Goal: Task Accomplishment & Management: Manage account settings

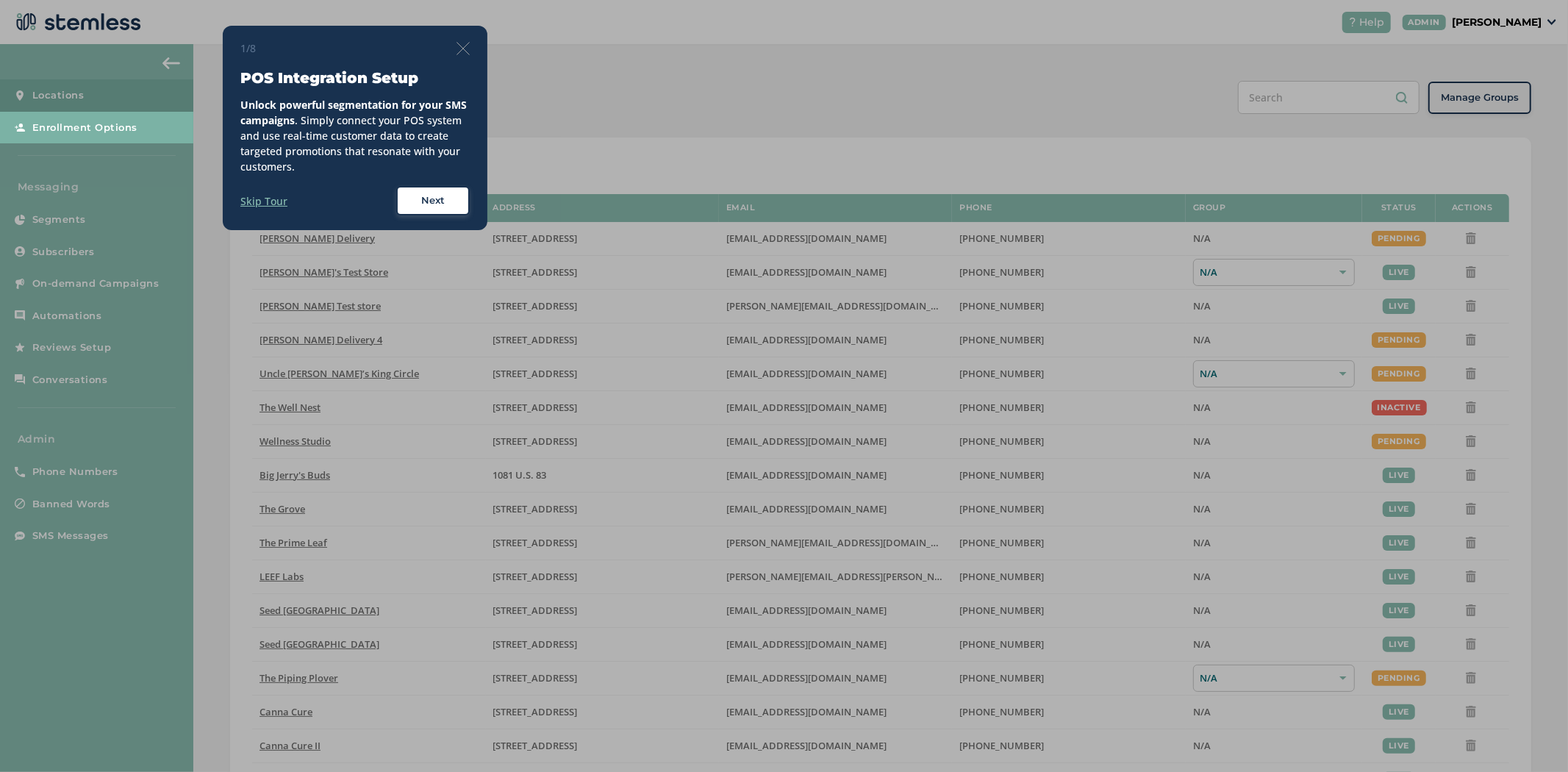
click at [239, 20] on div at bounding box center [784, 386] width 1568 height 772
click at [461, 45] on img at bounding box center [463, 48] width 13 height 13
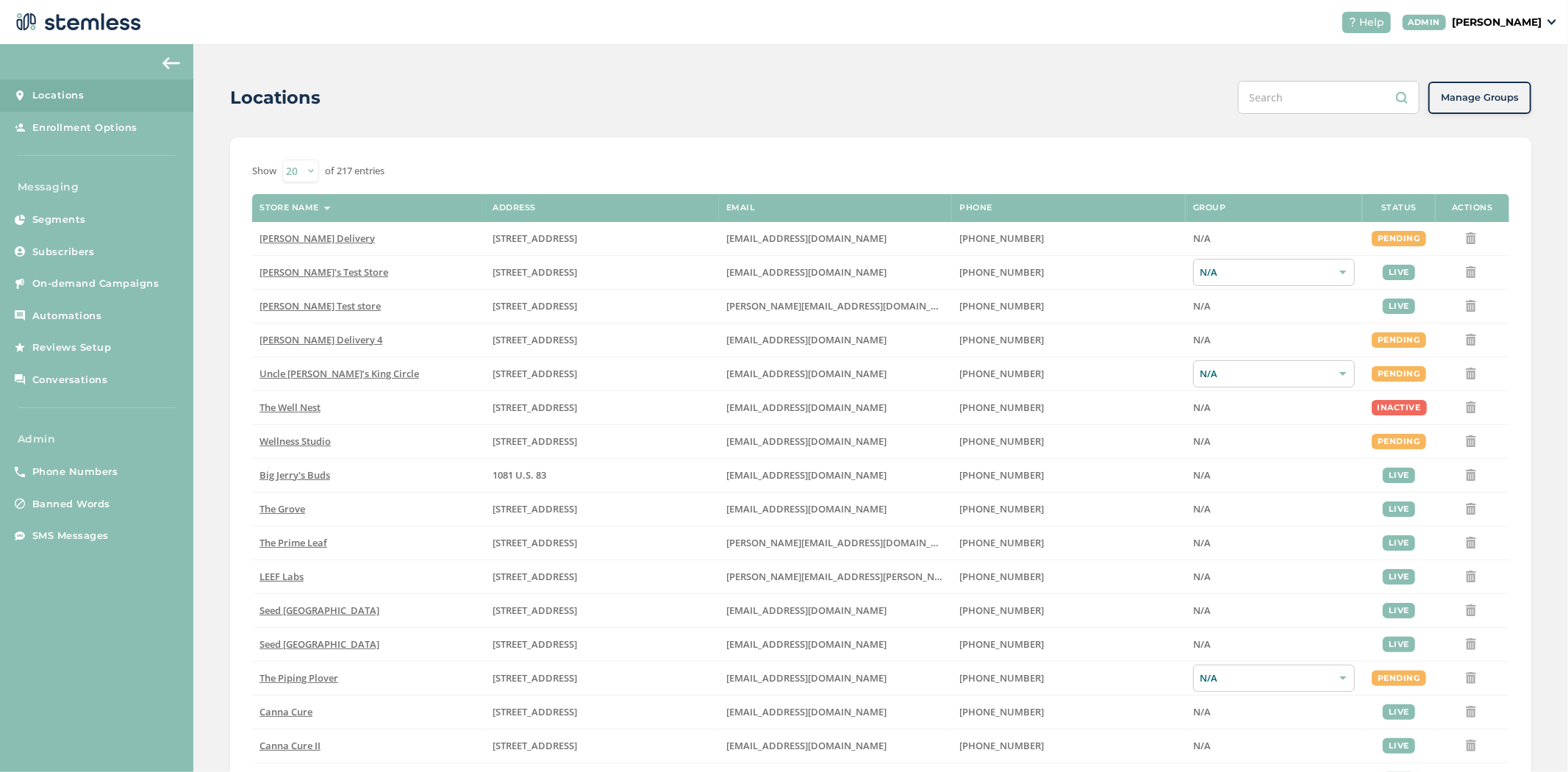
click at [1510, 17] on p "[PERSON_NAME]" at bounding box center [1496, 22] width 90 height 16
click at [1490, 104] on span "Impersonate" at bounding box center [1504, 106] width 72 height 15
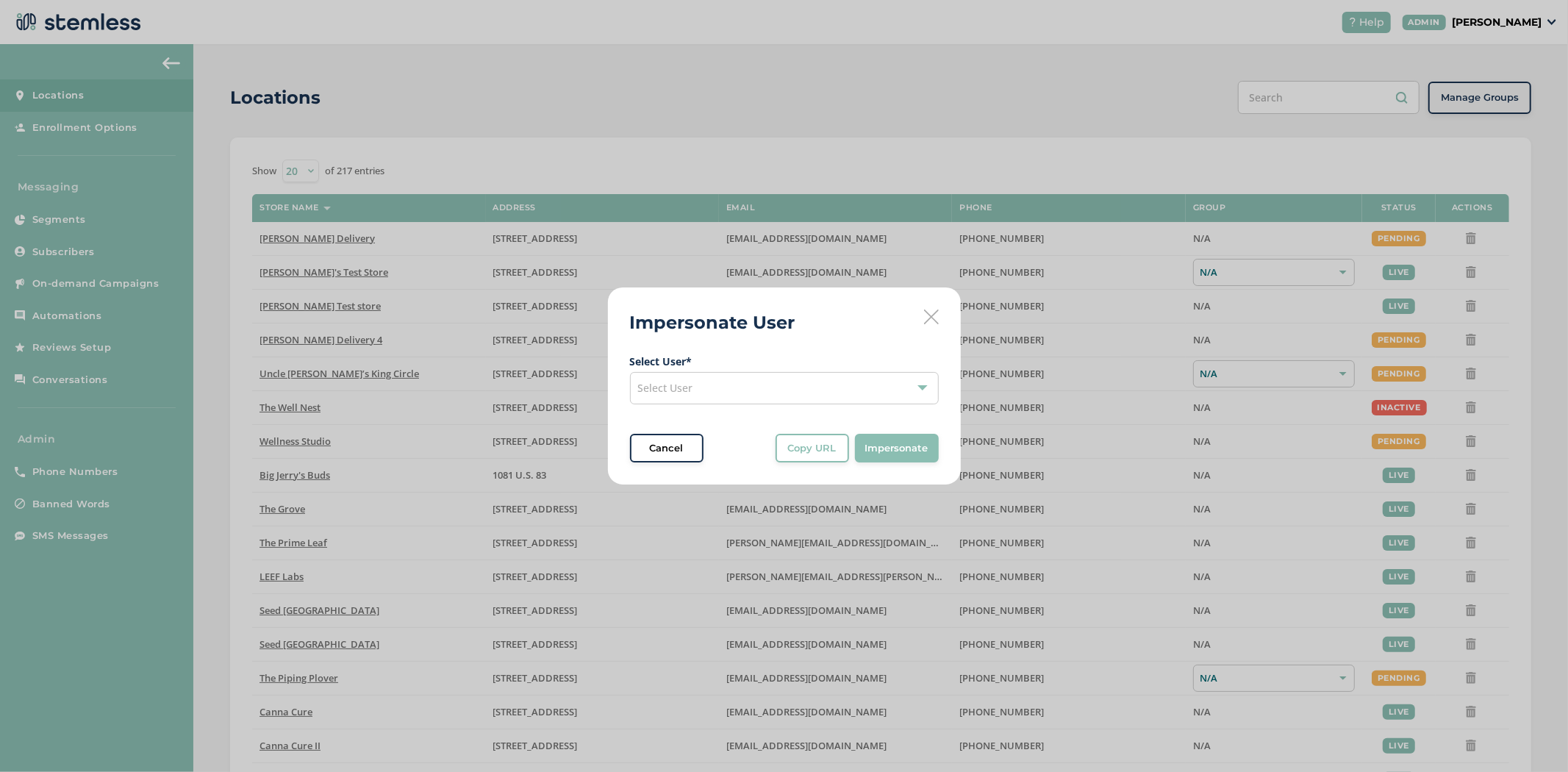
click at [711, 379] on div "Select User" at bounding box center [784, 388] width 309 height 32
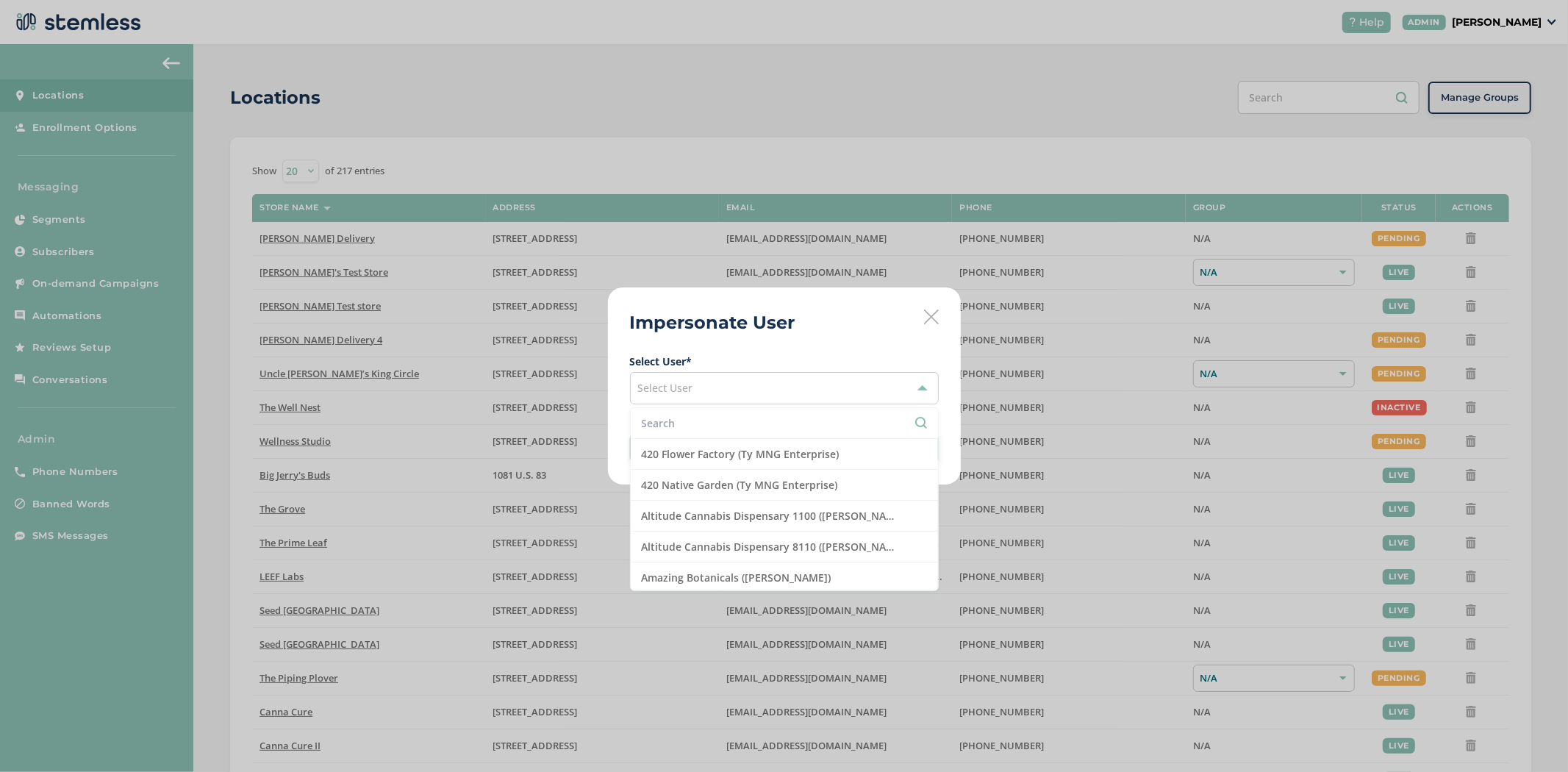
drag, startPoint x: 701, startPoint y: 415, endPoint x: 700, endPoint y: 428, distance: 13.0
click at [702, 416] on li at bounding box center [784, 423] width 308 height 31
click at [702, 423] on input "text" at bounding box center [784, 423] width 286 height 16
type input "br"
click at [711, 478] on li "[PERSON_NAME] Account (test vendor2)" at bounding box center [784, 484] width 308 height 31
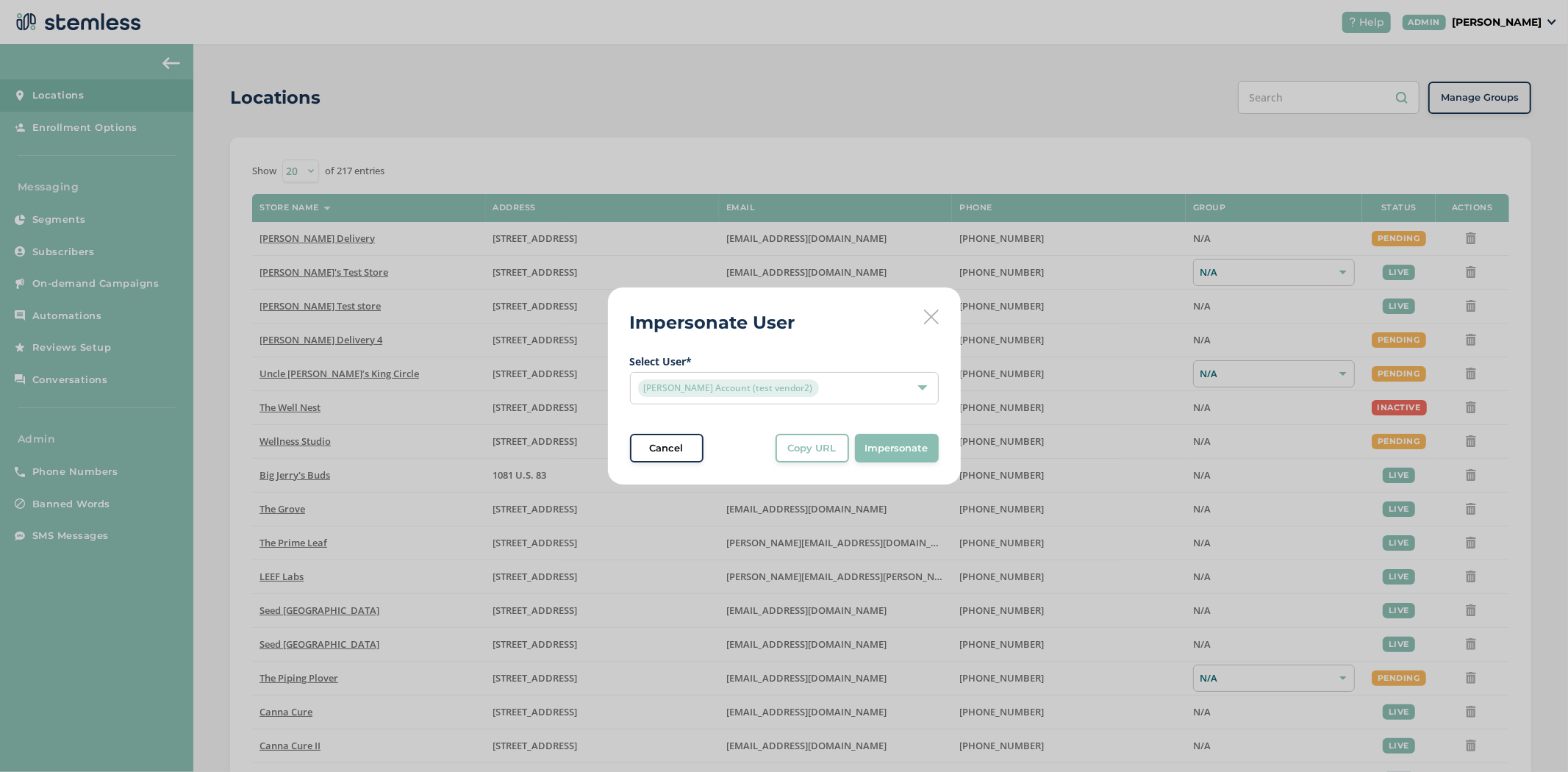
click at [897, 451] on span "Impersonate" at bounding box center [896, 448] width 63 height 15
